Goal: Navigation & Orientation: Find specific page/section

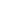
click at [0, 0] on html at bounding box center [0, 0] width 0 height 0
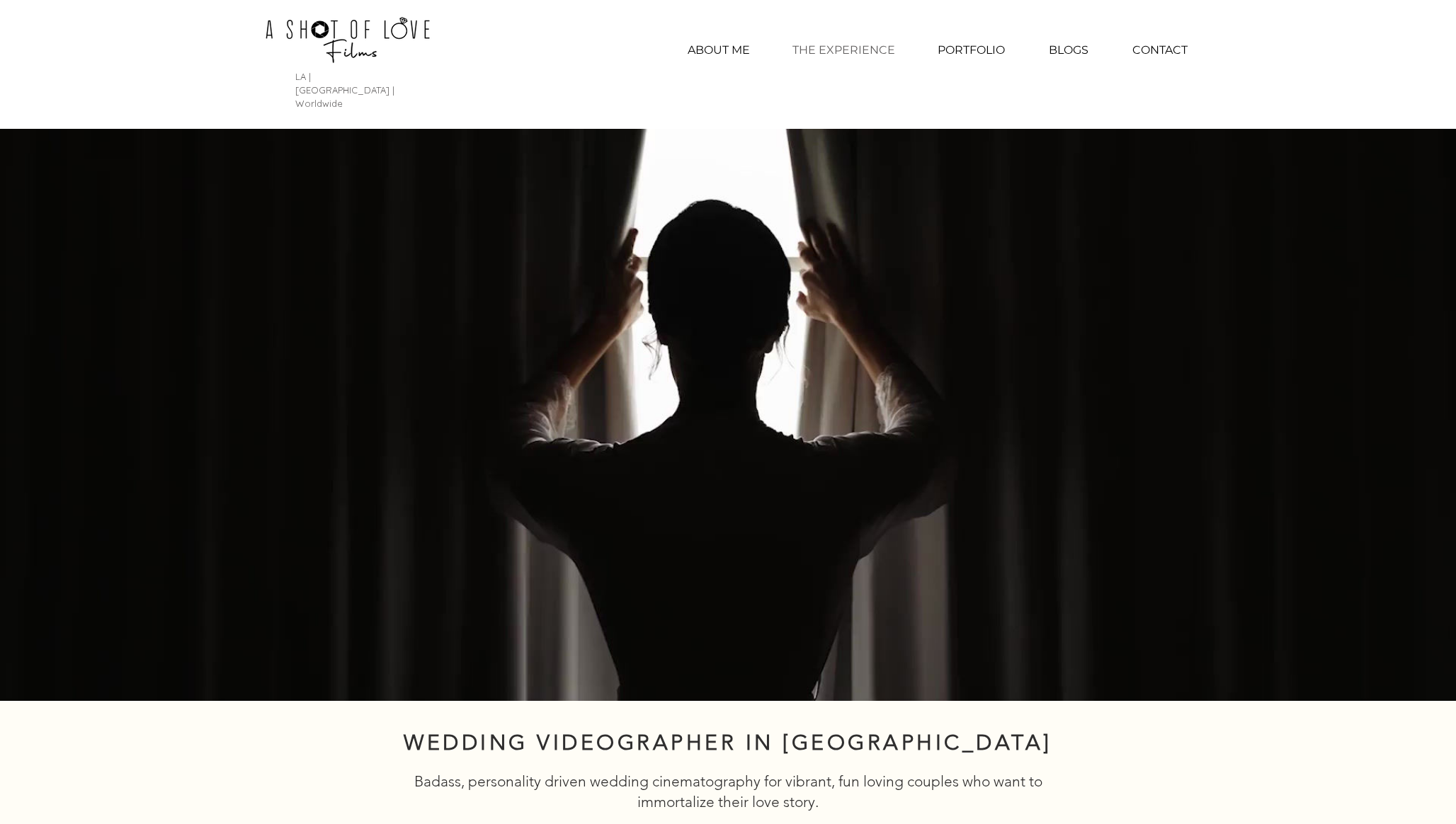
click at [845, 50] on p "THE EXPERIENCE" at bounding box center [844, 50] width 117 height 36
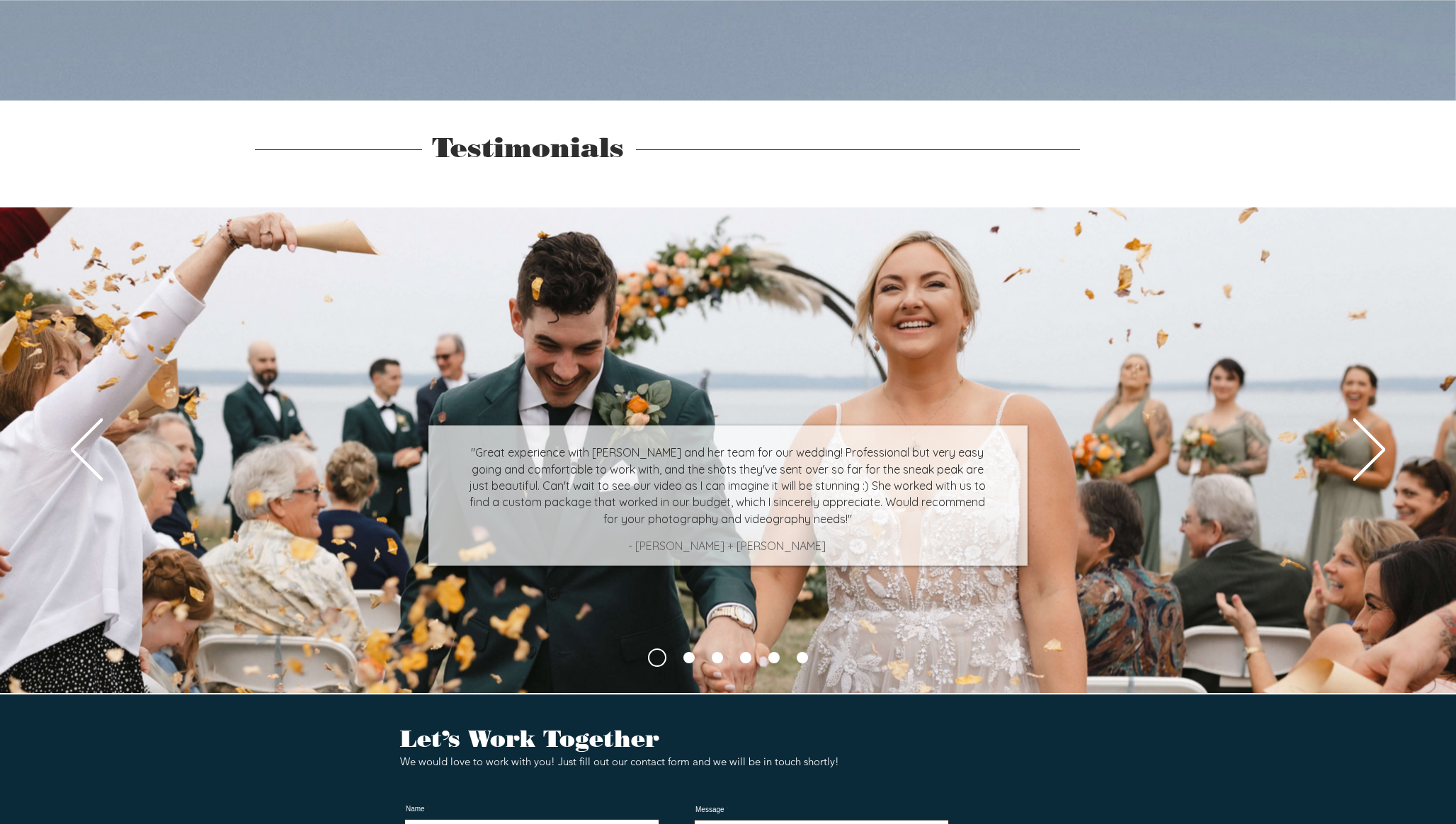
scroll to position [3439, 0]
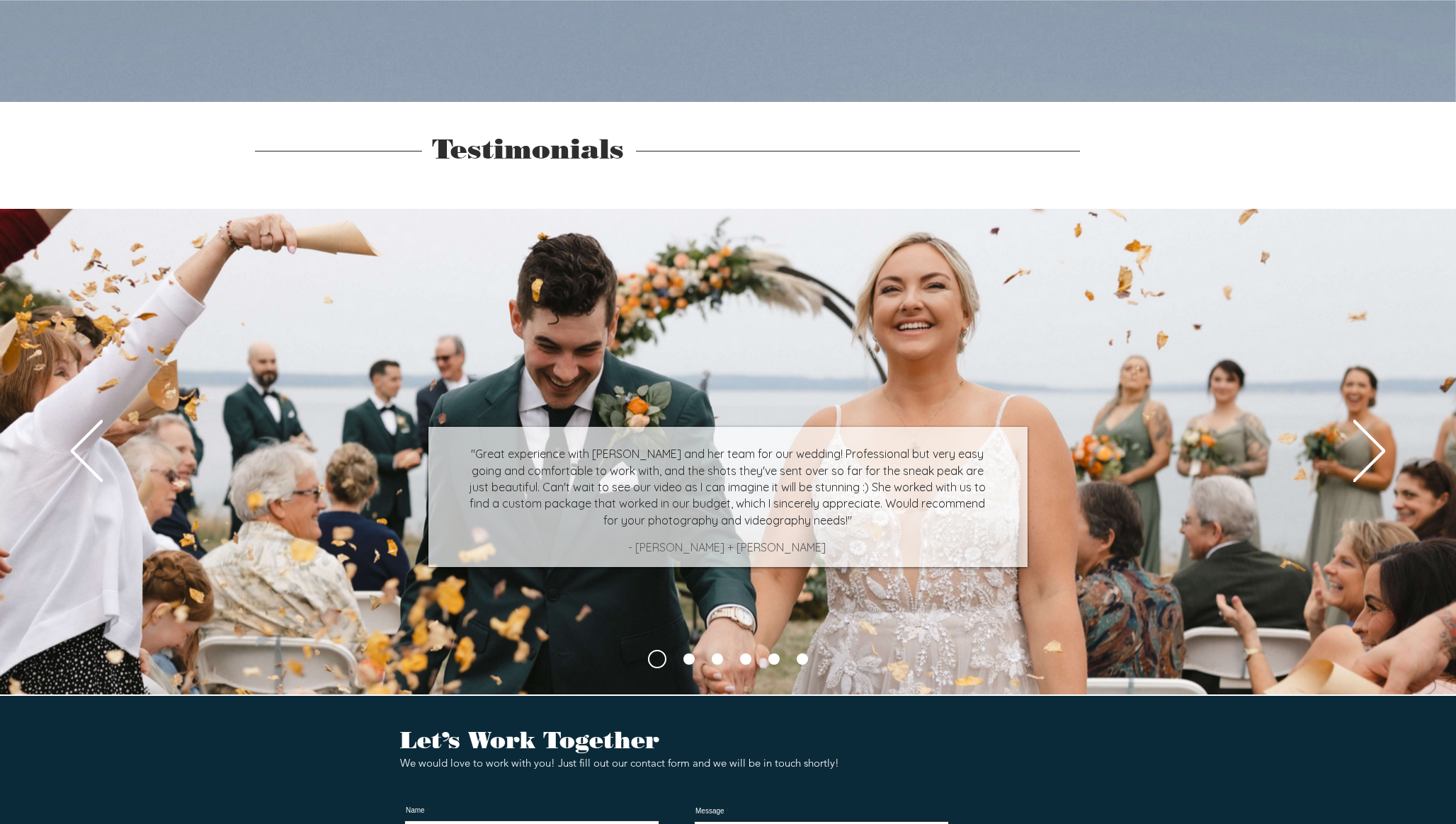
click at [690, 654] on link "Engaged couple on train" at bounding box center [689, 659] width 11 height 11
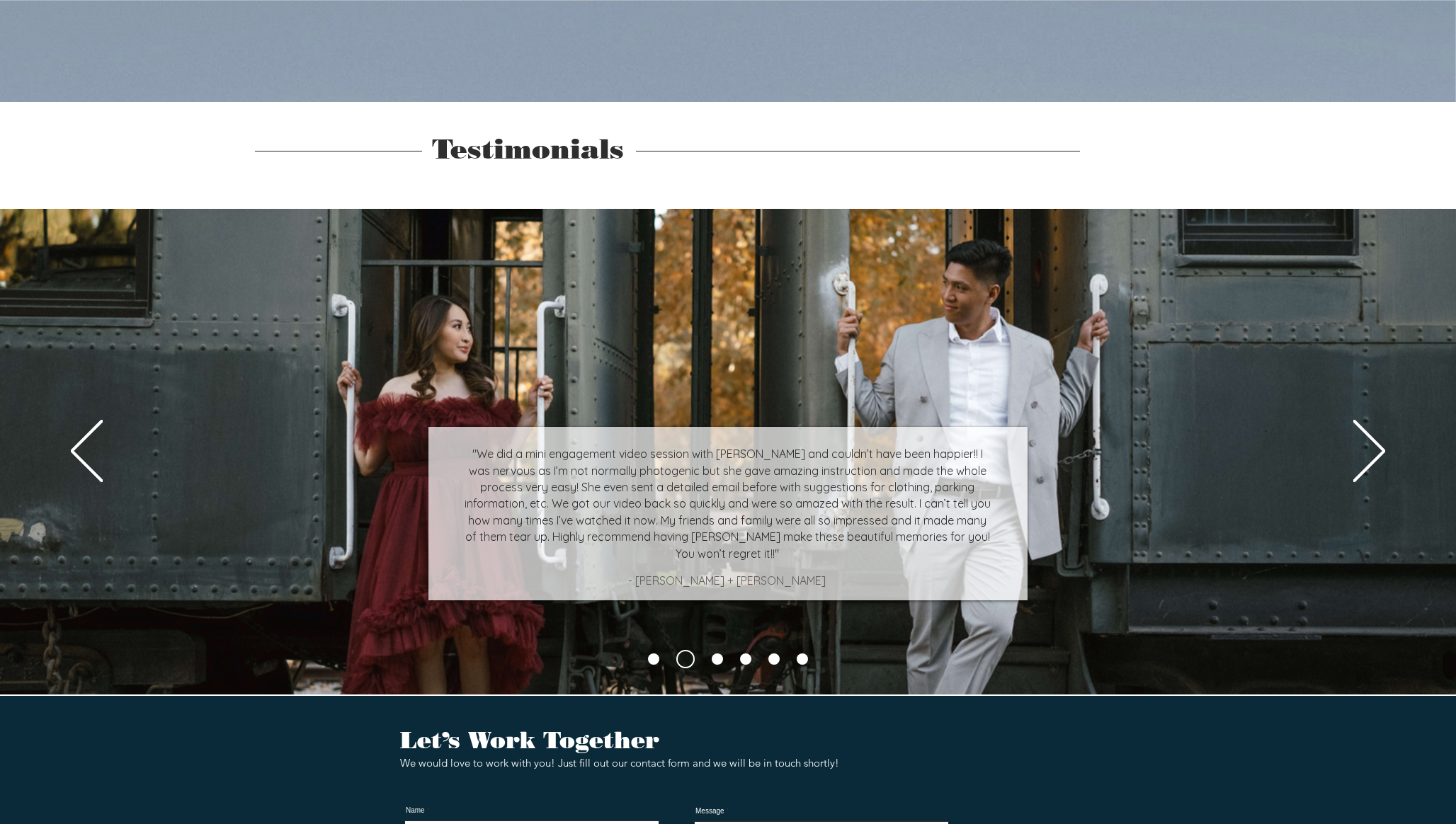
click at [717, 654] on link "Bride smiling at groom under veil" at bounding box center [717, 659] width 11 height 11
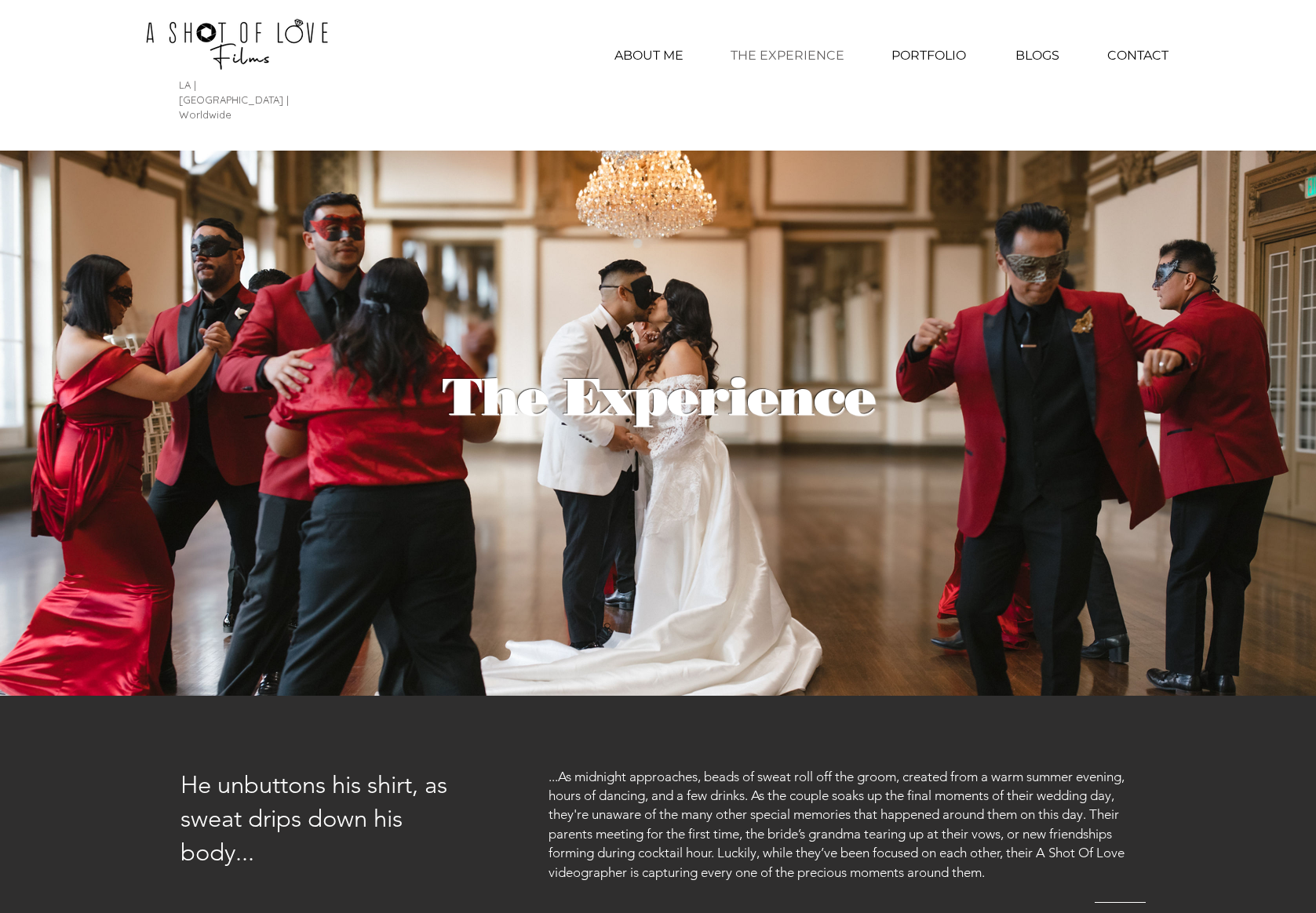
scroll to position [0, 1845]
